Goal: Navigation & Orientation: Go to known website

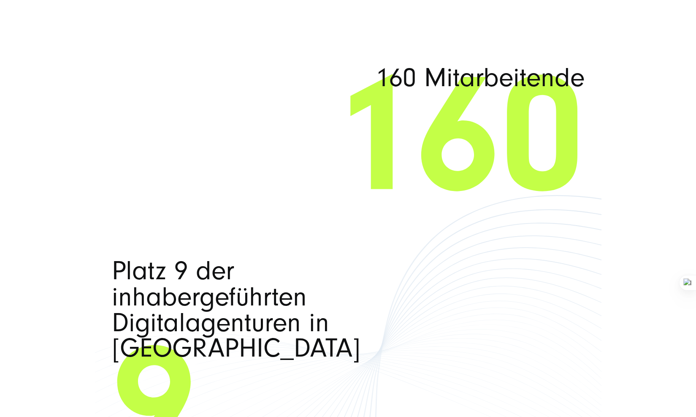
scroll to position [4934, 0]
